Goal: Task Accomplishment & Management: Manage account settings

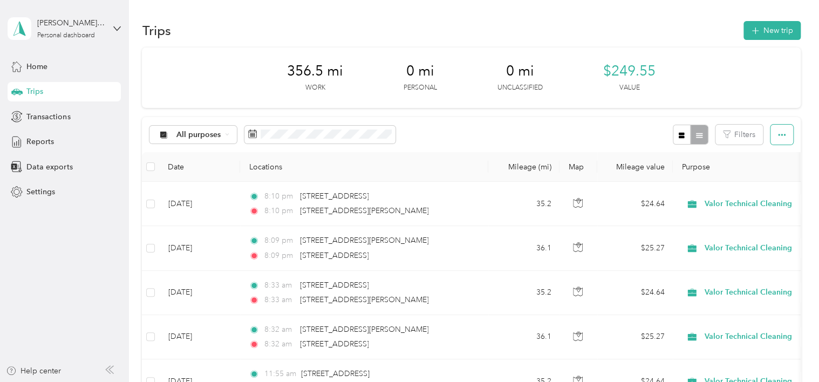
click at [783, 138] on button "button" at bounding box center [781, 135] width 23 height 20
click at [671, 104] on div "356.5 mi Work 0 mi Personal 0 mi Unclassified $249.55 Value" at bounding box center [471, 77] width 658 height 60
click at [50, 138] on span "Reports" at bounding box center [40, 141] width 28 height 11
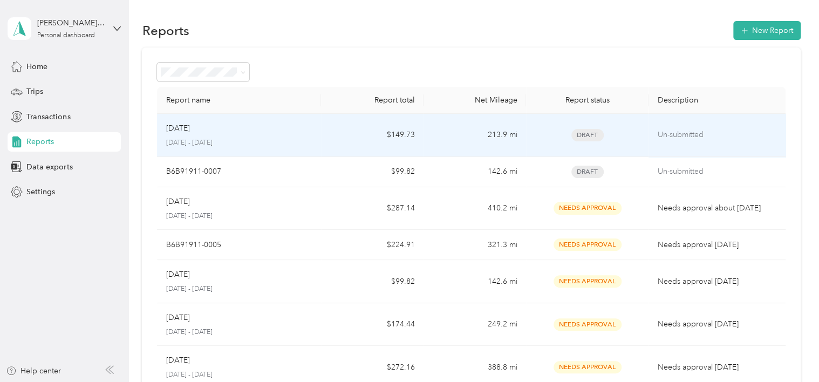
click at [326, 128] on td "$149.73" at bounding box center [372, 135] width 102 height 43
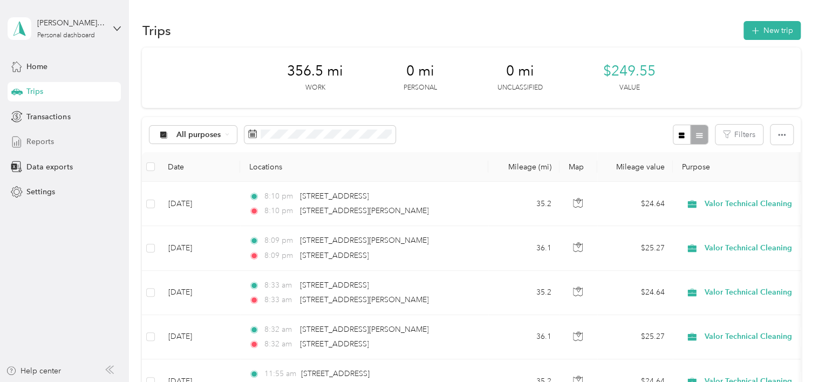
click at [45, 143] on span "Reports" at bounding box center [40, 141] width 28 height 11
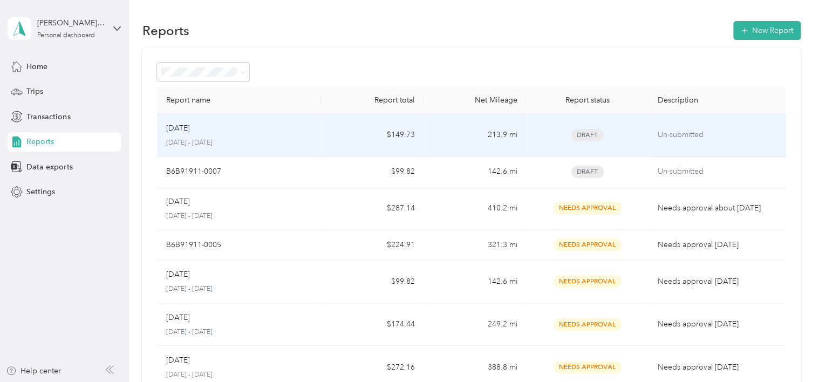
click at [276, 127] on div "[DATE]" at bounding box center [239, 128] width 147 height 12
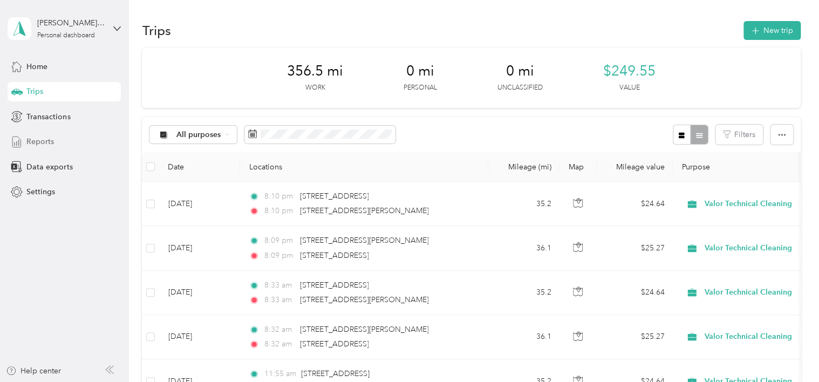
click at [37, 138] on span "Reports" at bounding box center [40, 141] width 28 height 11
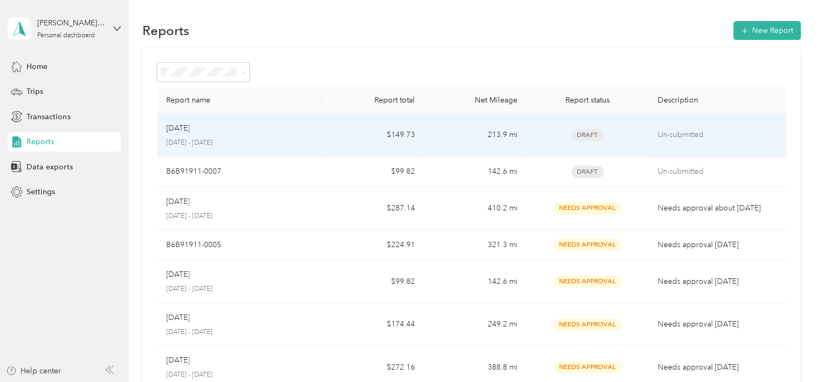
click at [257, 128] on div "[DATE]" at bounding box center [239, 128] width 147 height 12
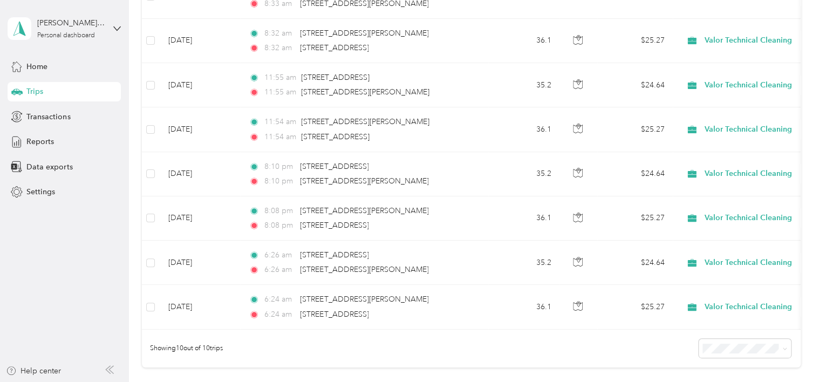
scroll to position [303, 0]
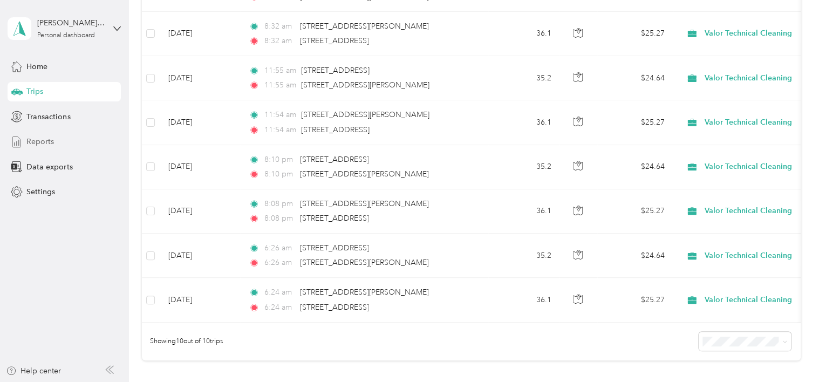
click at [45, 142] on span "Reports" at bounding box center [40, 141] width 28 height 11
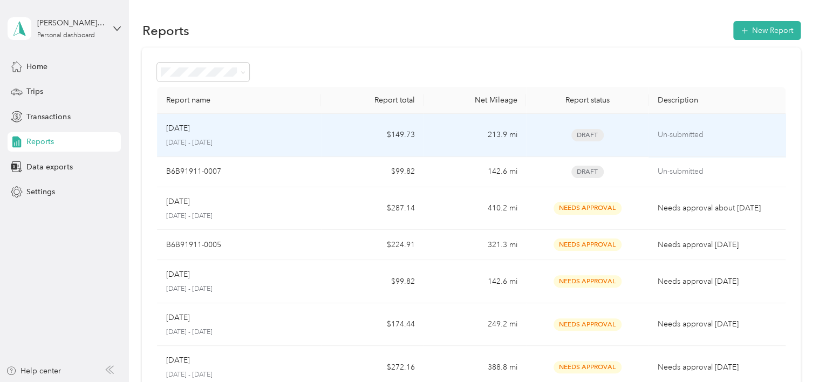
click at [293, 129] on div "[DATE]" at bounding box center [239, 128] width 147 height 12
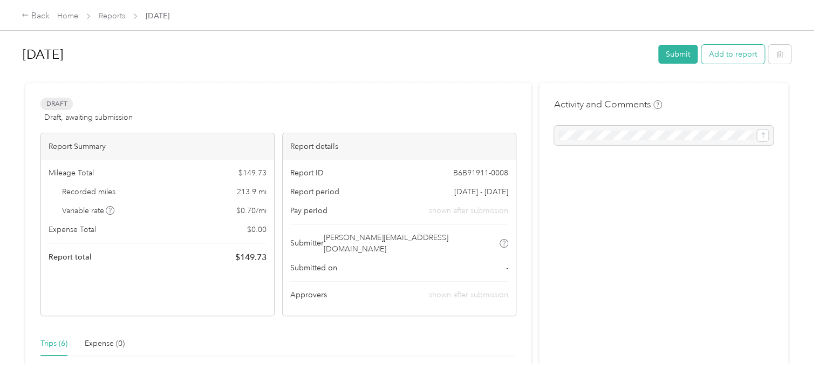
click at [734, 56] on button "Add to report" at bounding box center [732, 54] width 63 height 19
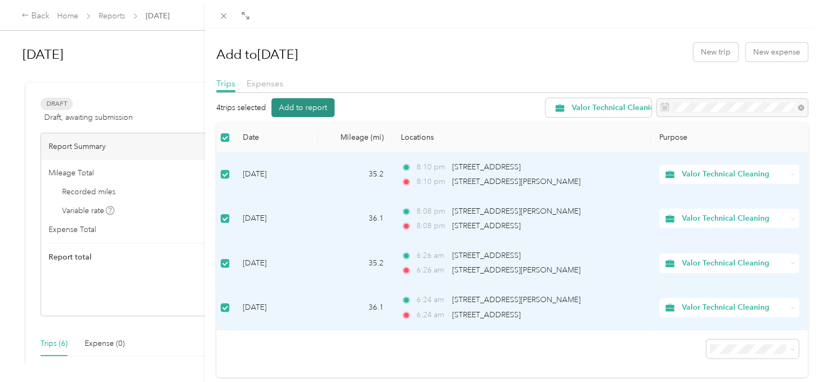
click at [307, 105] on button "Add to report" at bounding box center [302, 107] width 63 height 19
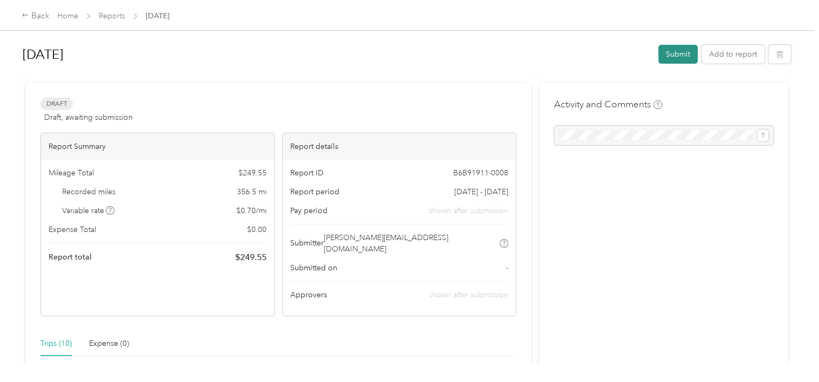
click at [675, 54] on button "Submit" at bounding box center [677, 54] width 39 height 19
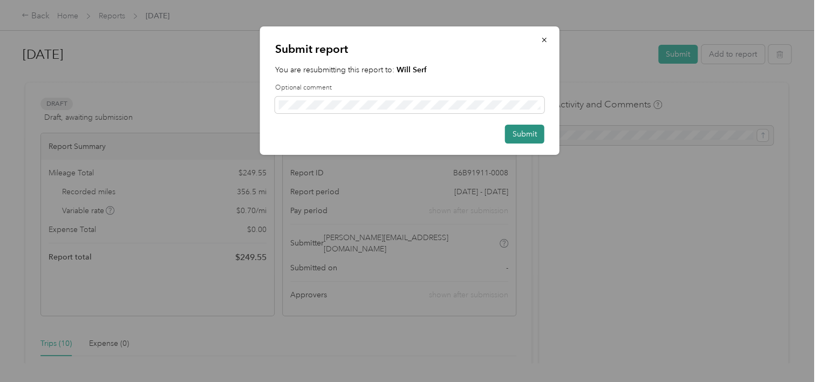
click at [527, 135] on button "Submit" at bounding box center [524, 134] width 39 height 19
